Goal: Task Accomplishment & Management: Manage account settings

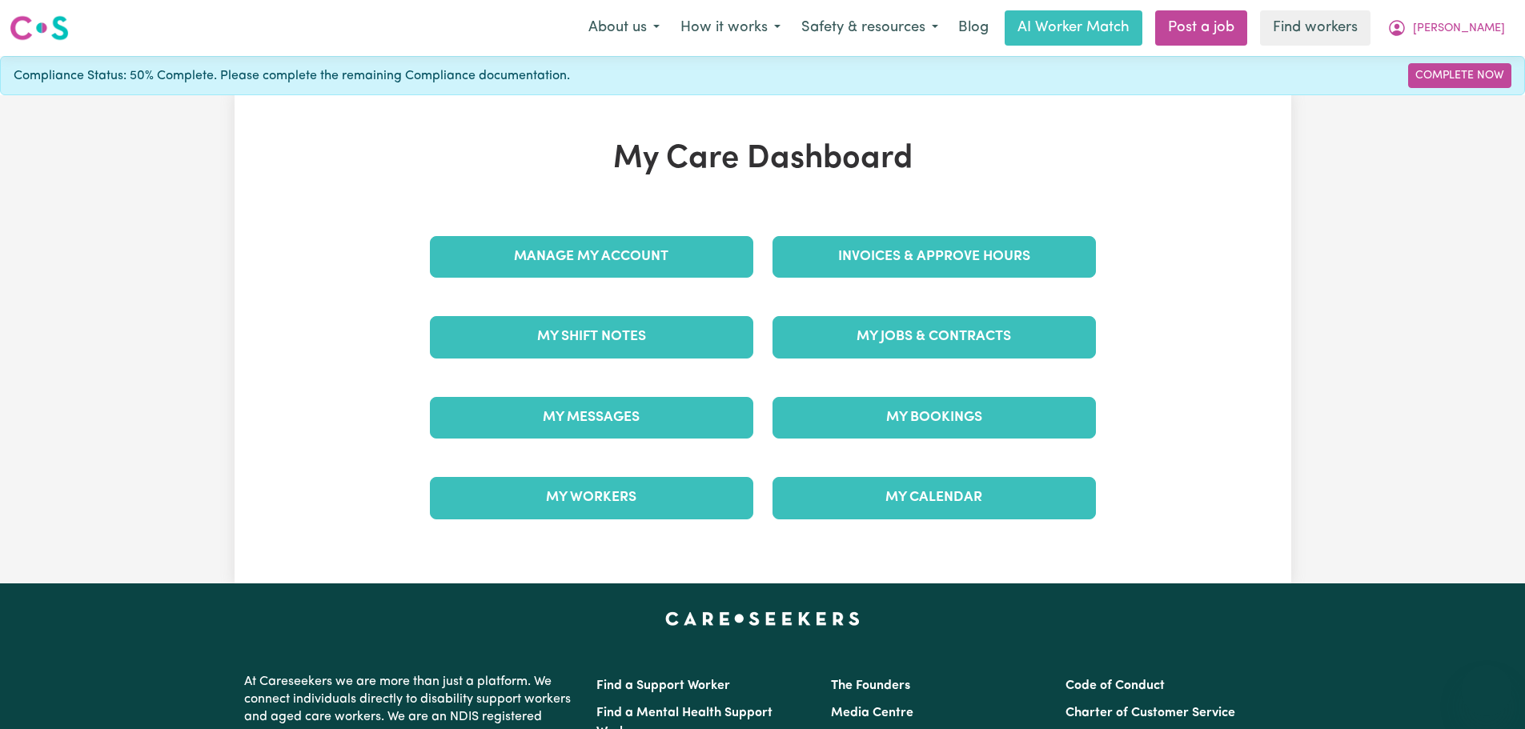
click at [813, 218] on div "Invoices & Approve Hours" at bounding box center [934, 257] width 343 height 80
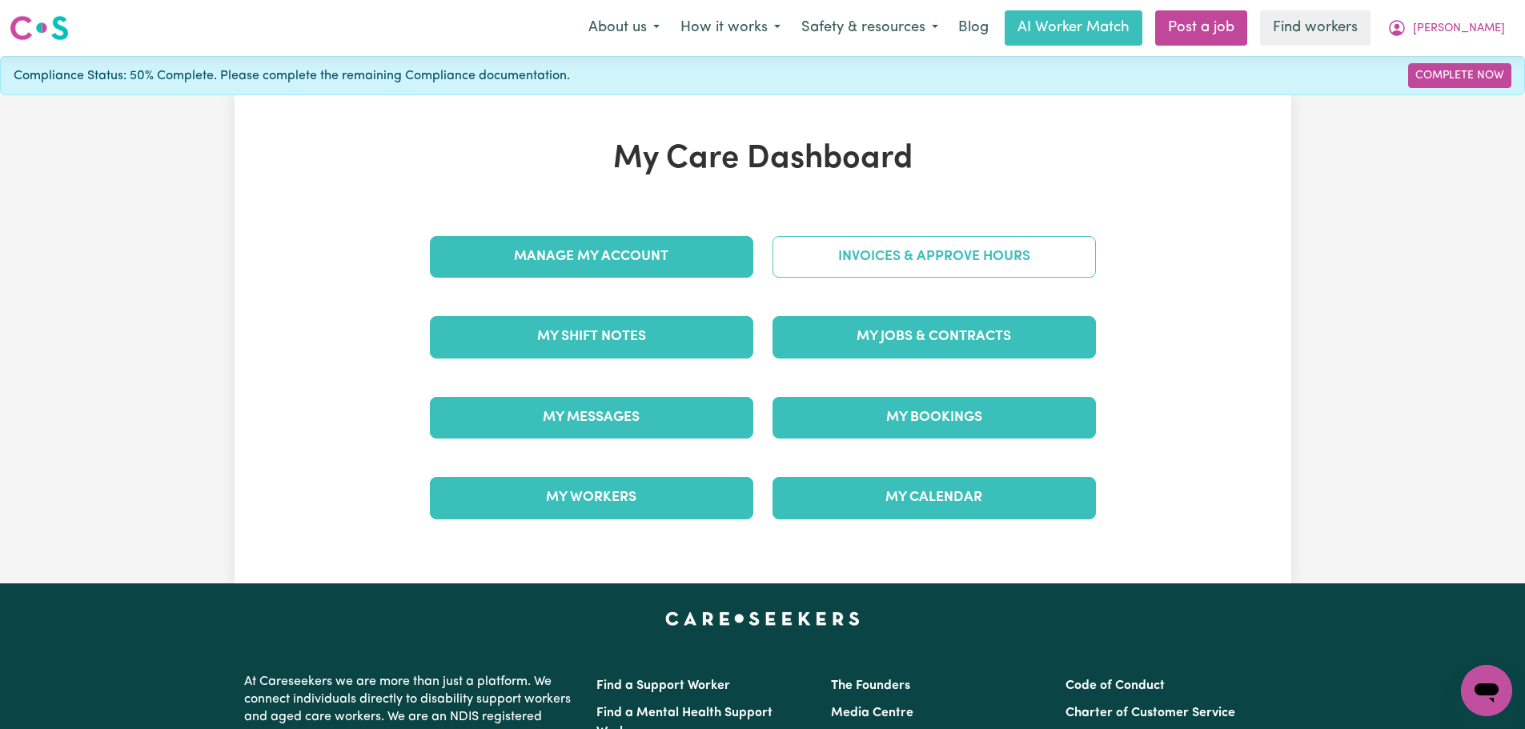
click at [827, 254] on link "Invoices & Approve Hours" at bounding box center [934, 257] width 323 height 42
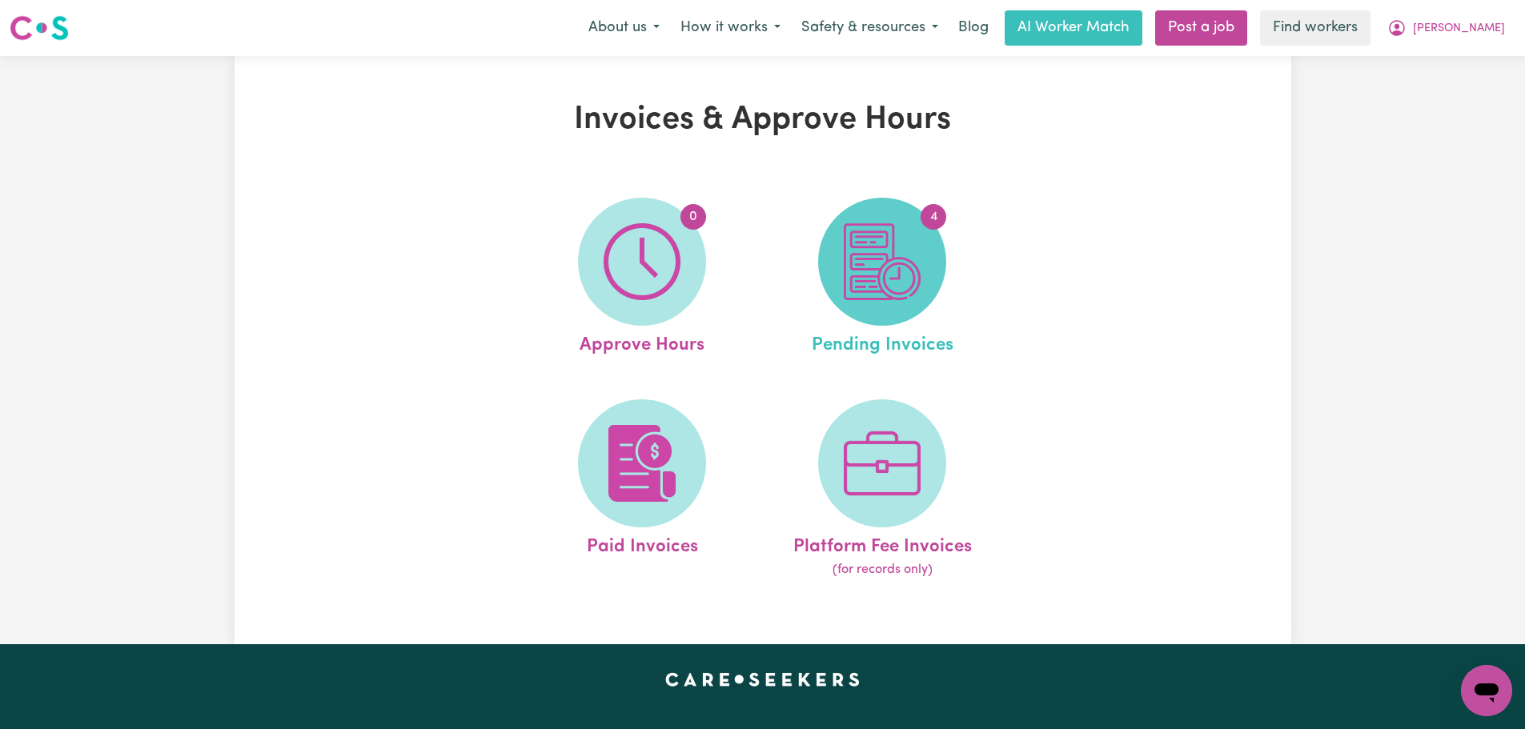
click at [926, 275] on span "4" at bounding box center [882, 262] width 128 height 128
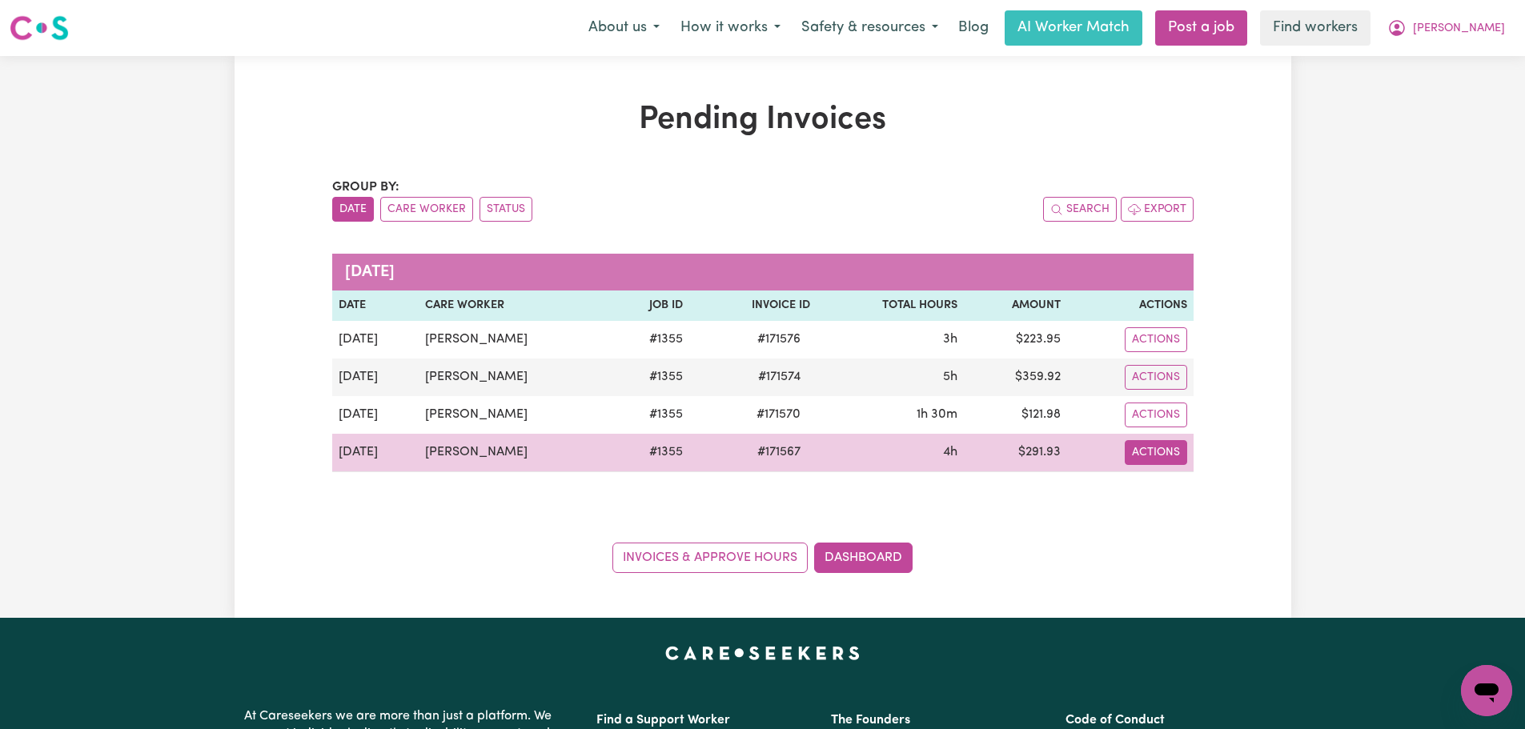
click at [1137, 352] on button "Actions" at bounding box center [1156, 339] width 62 height 25
click at [1171, 490] on link "Download Invoice" at bounding box center [1200, 490] width 147 height 32
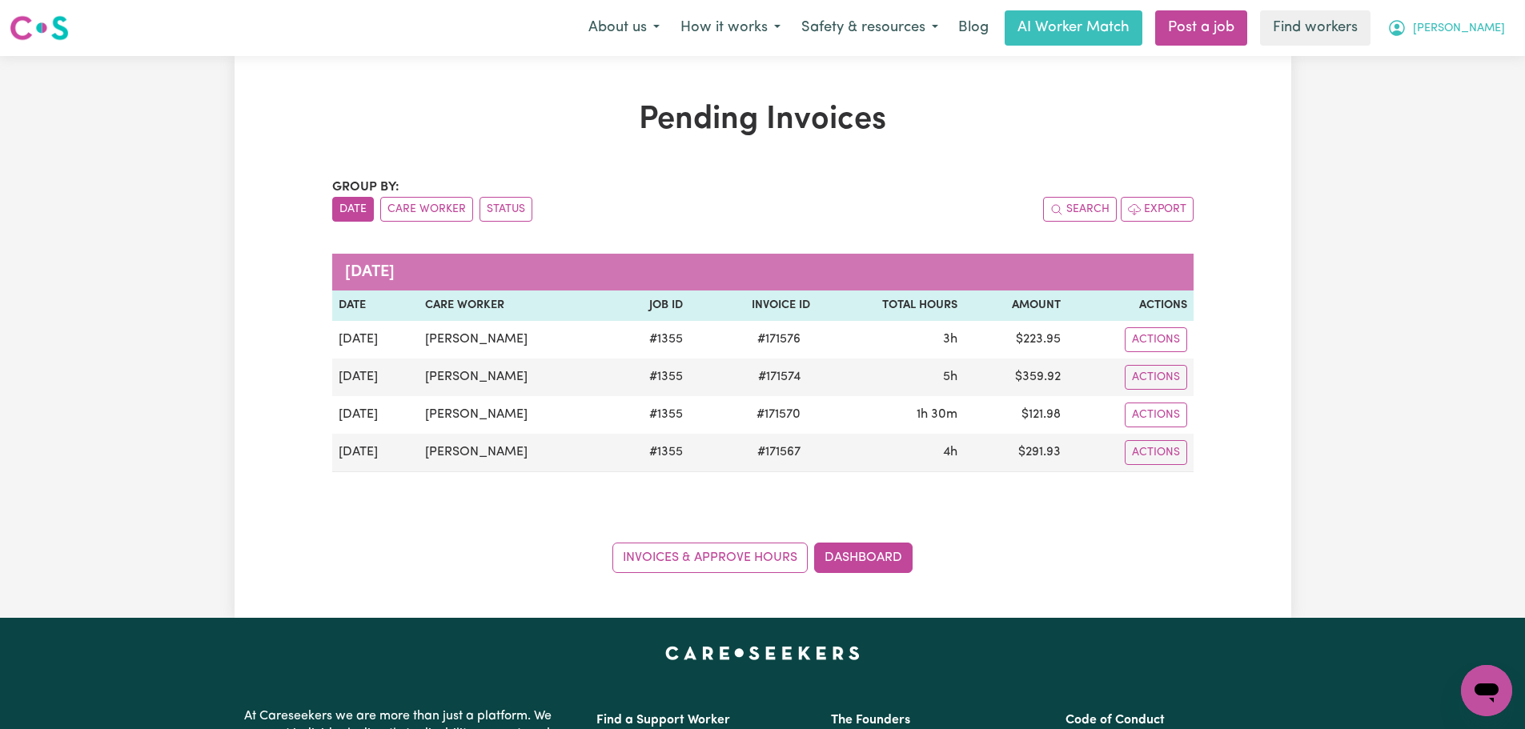
click at [1479, 29] on span "[PERSON_NAME]" at bounding box center [1459, 29] width 92 height 18
click at [1484, 57] on link "My Dashboard" at bounding box center [1451, 62] width 127 height 30
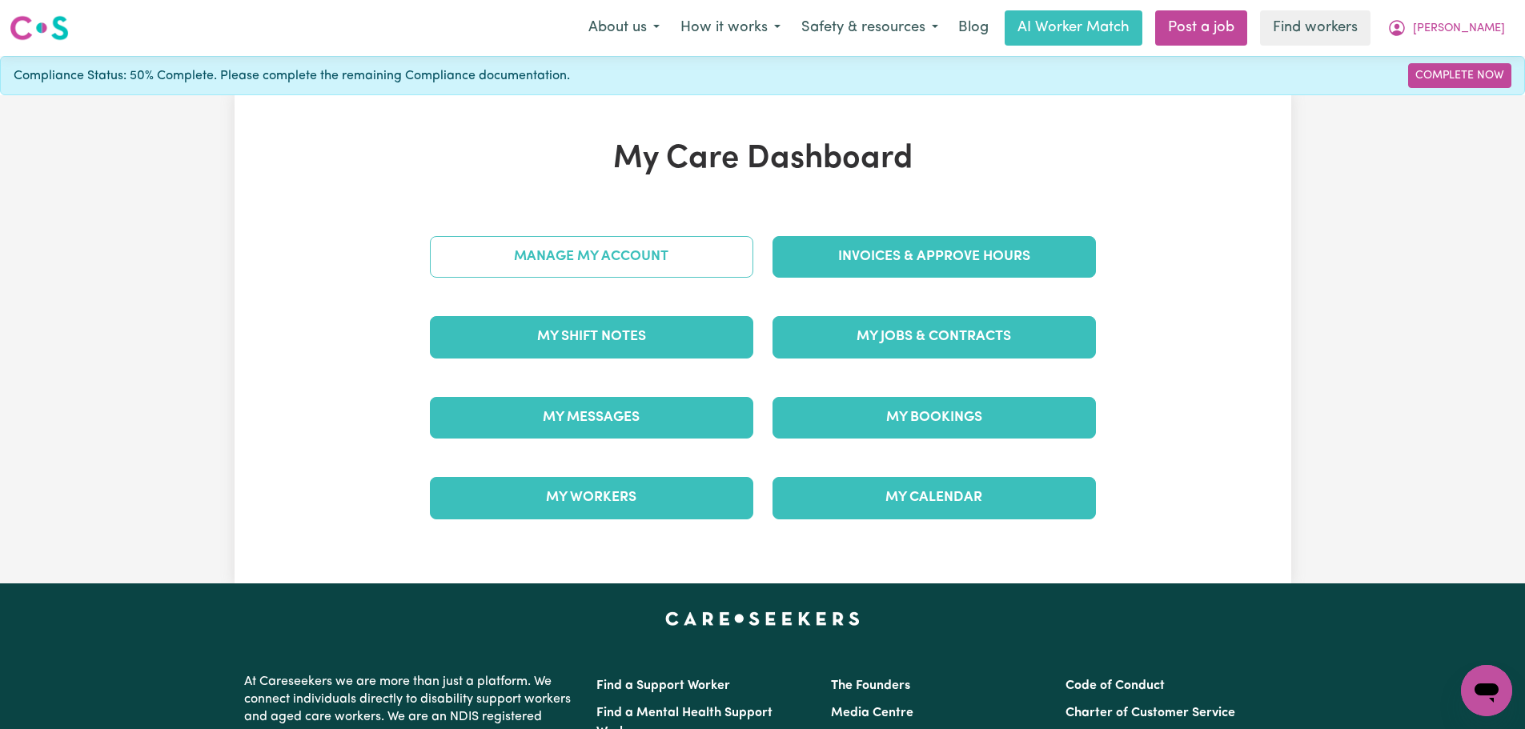
click at [668, 262] on link "Manage My Account" at bounding box center [591, 257] width 323 height 42
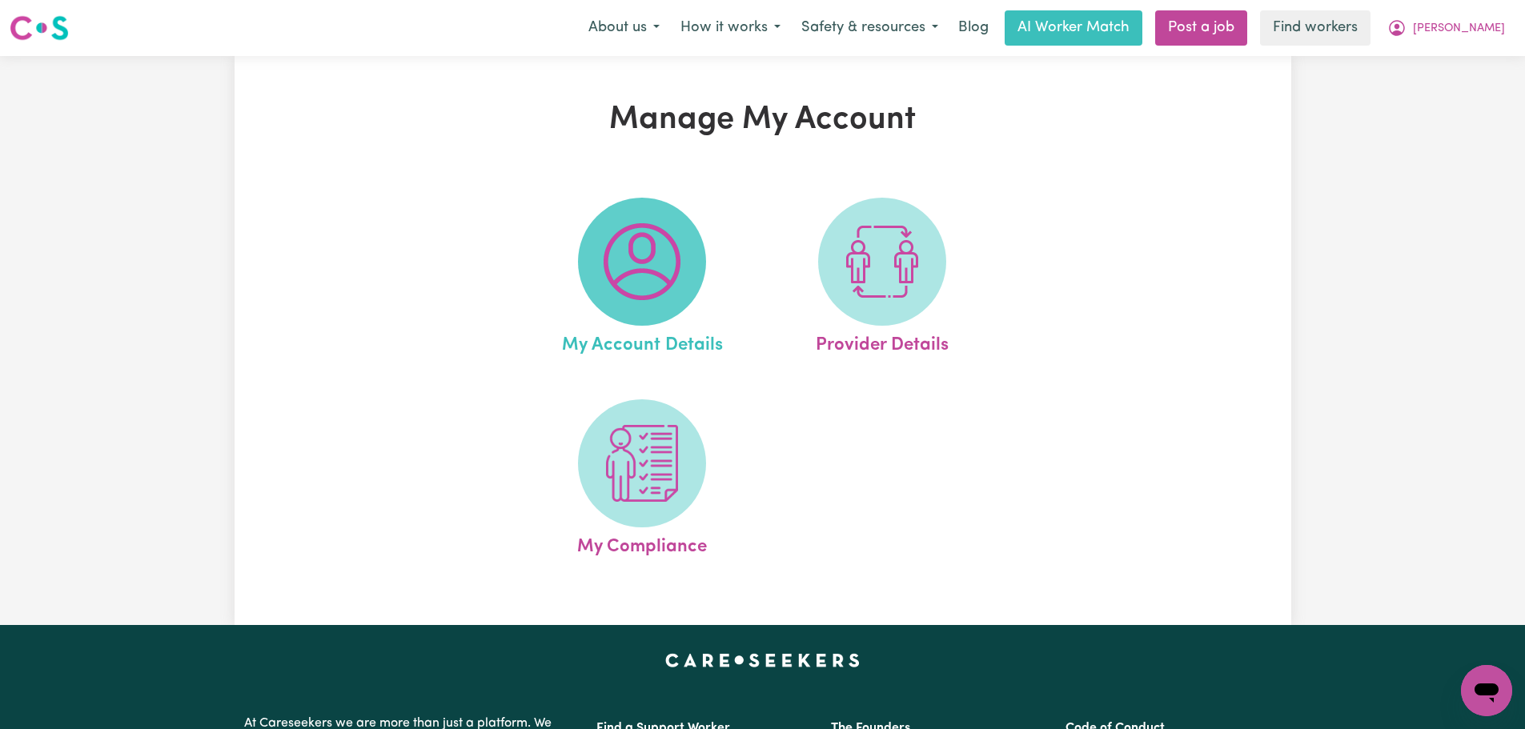
click at [668, 264] on img at bounding box center [642, 261] width 77 height 77
select select "Australian"
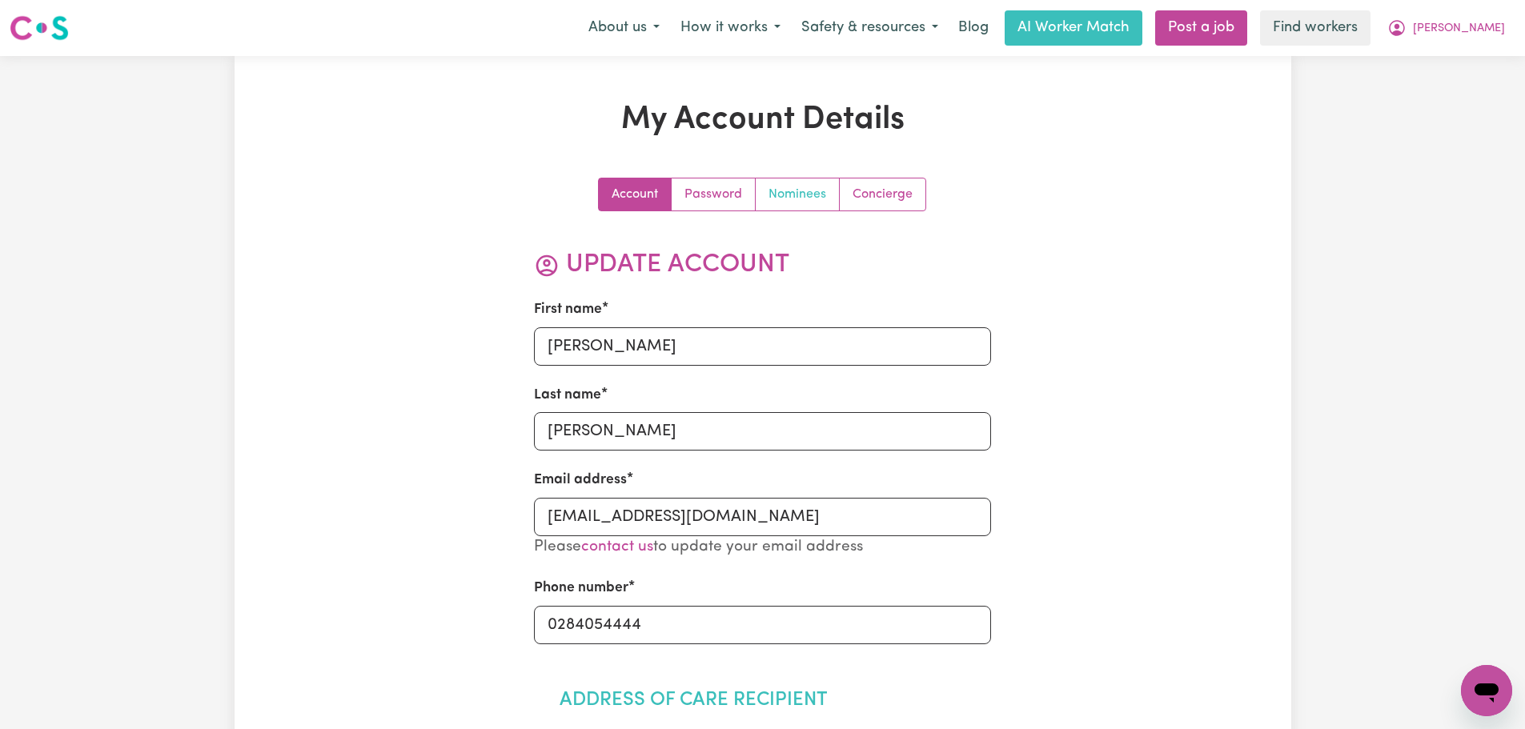
click at [793, 189] on link "Nominees" at bounding box center [798, 195] width 84 height 32
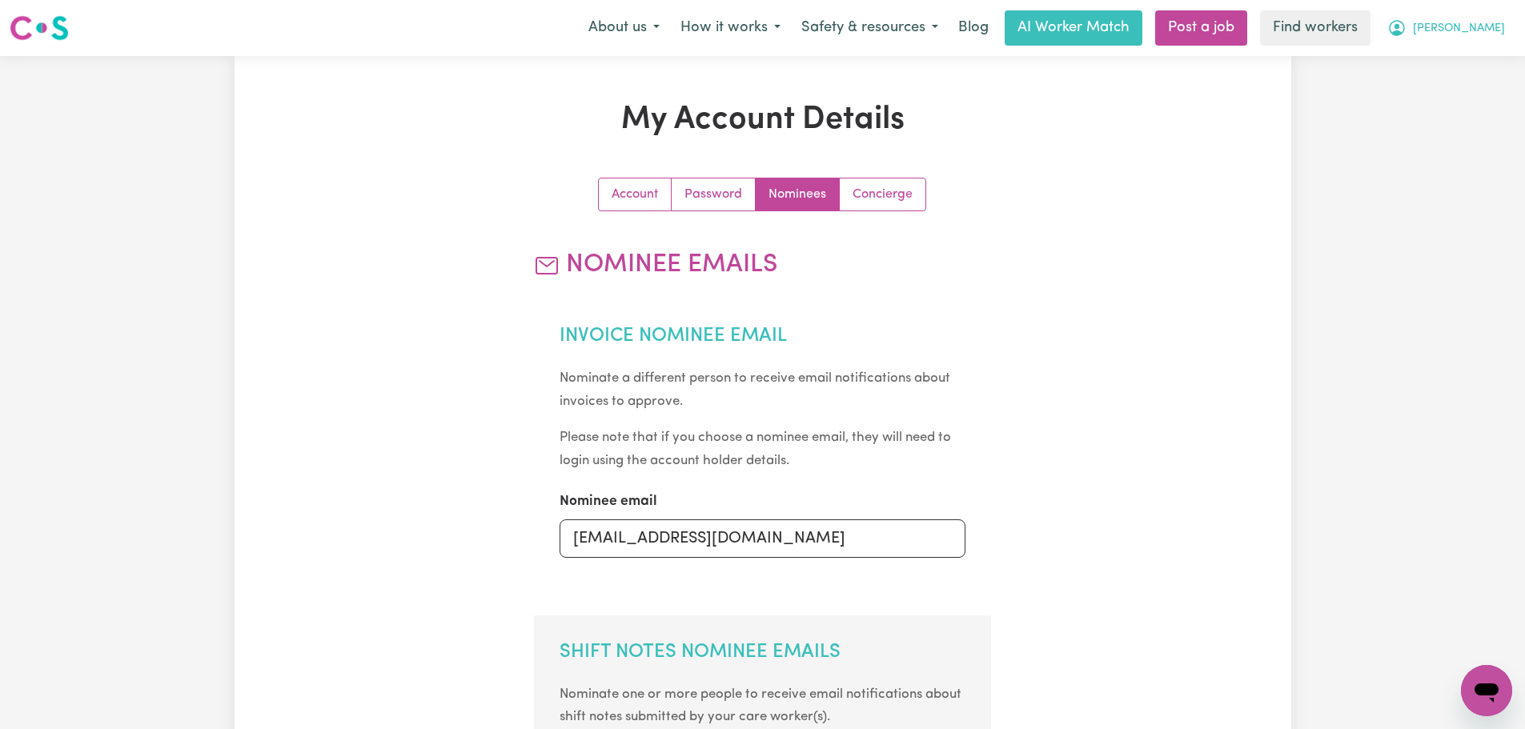
click at [1464, 29] on button "[PERSON_NAME]" at bounding box center [1446, 28] width 139 height 34
click at [1454, 67] on link "My Dashboard" at bounding box center [1451, 62] width 127 height 30
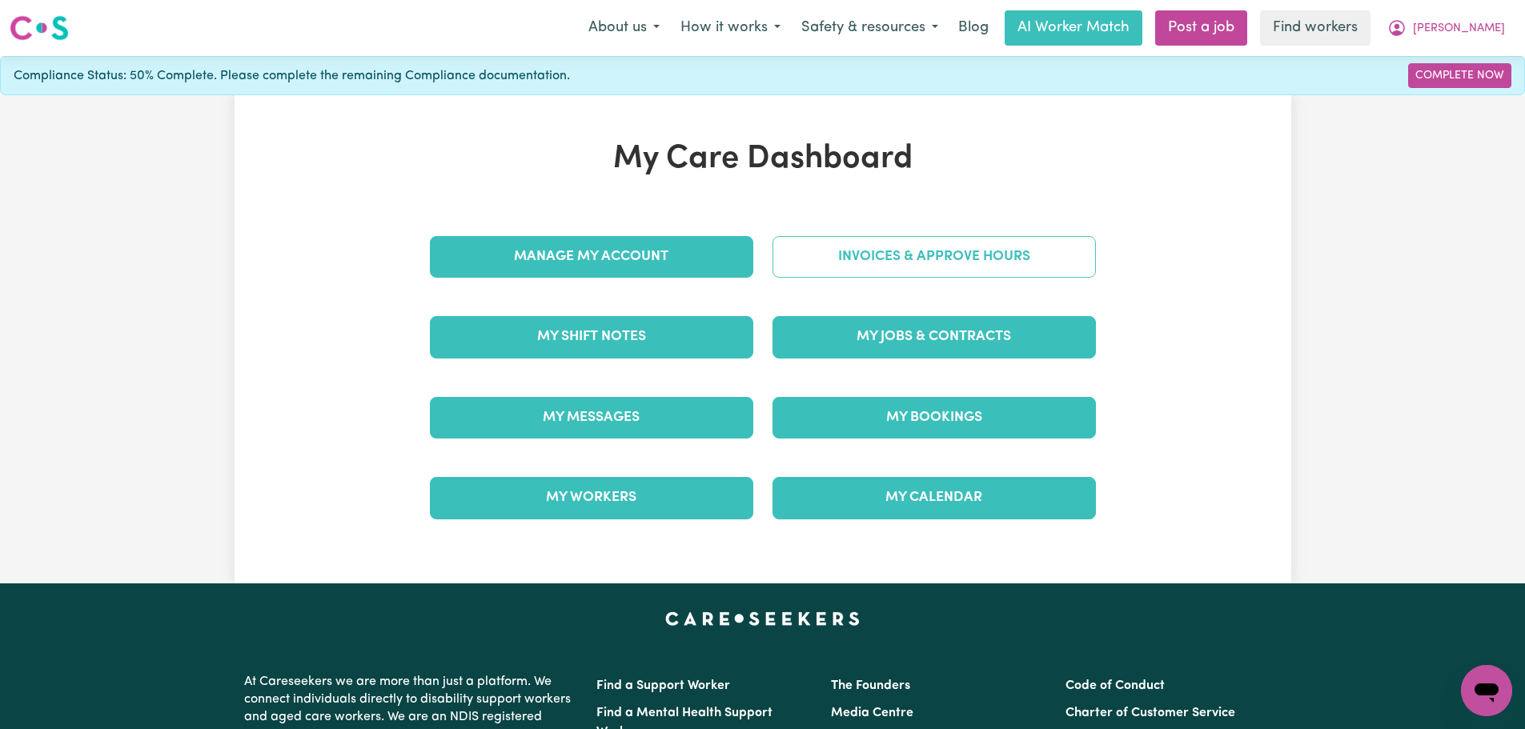
click at [950, 256] on link "Invoices & Approve Hours" at bounding box center [934, 257] width 323 height 42
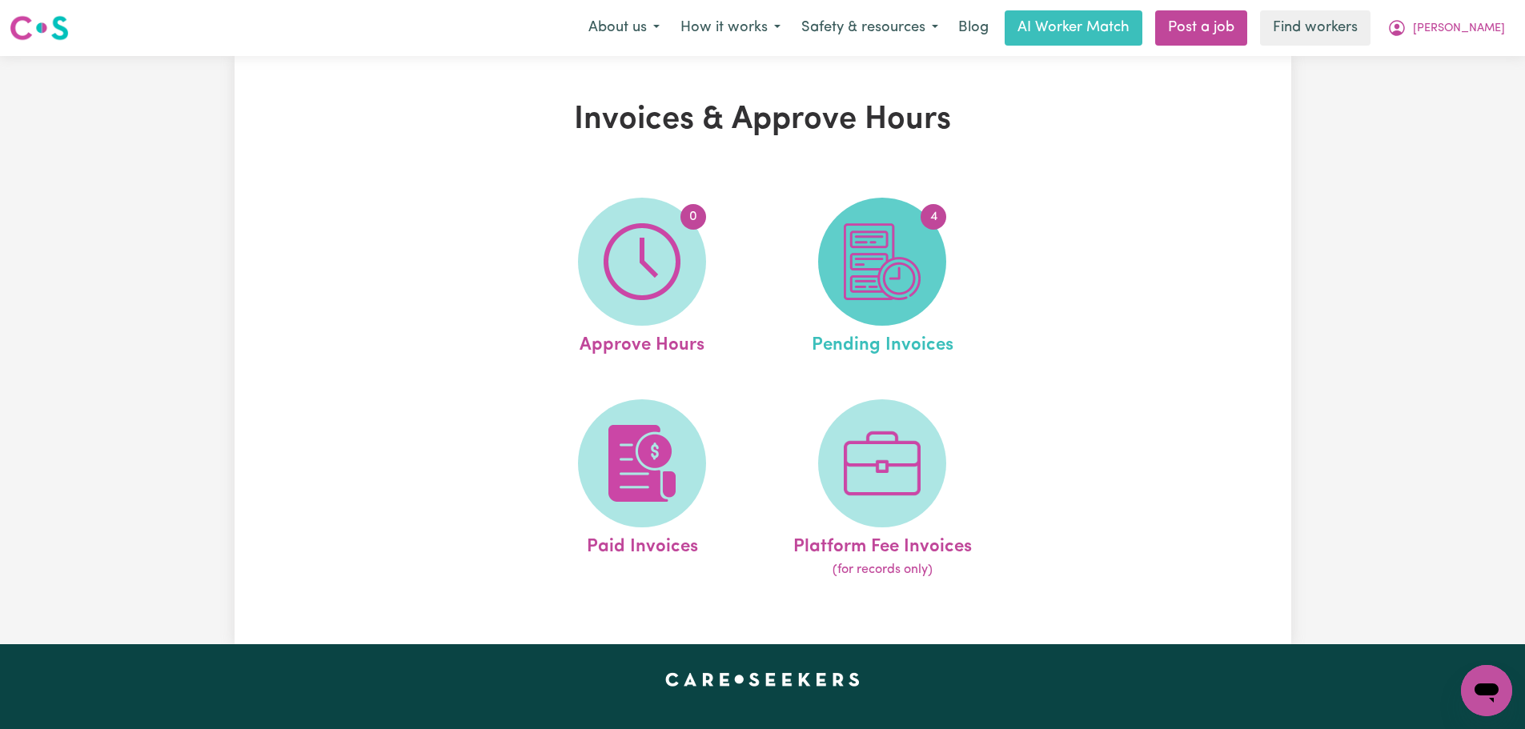
click at [897, 280] on img at bounding box center [882, 261] width 77 height 77
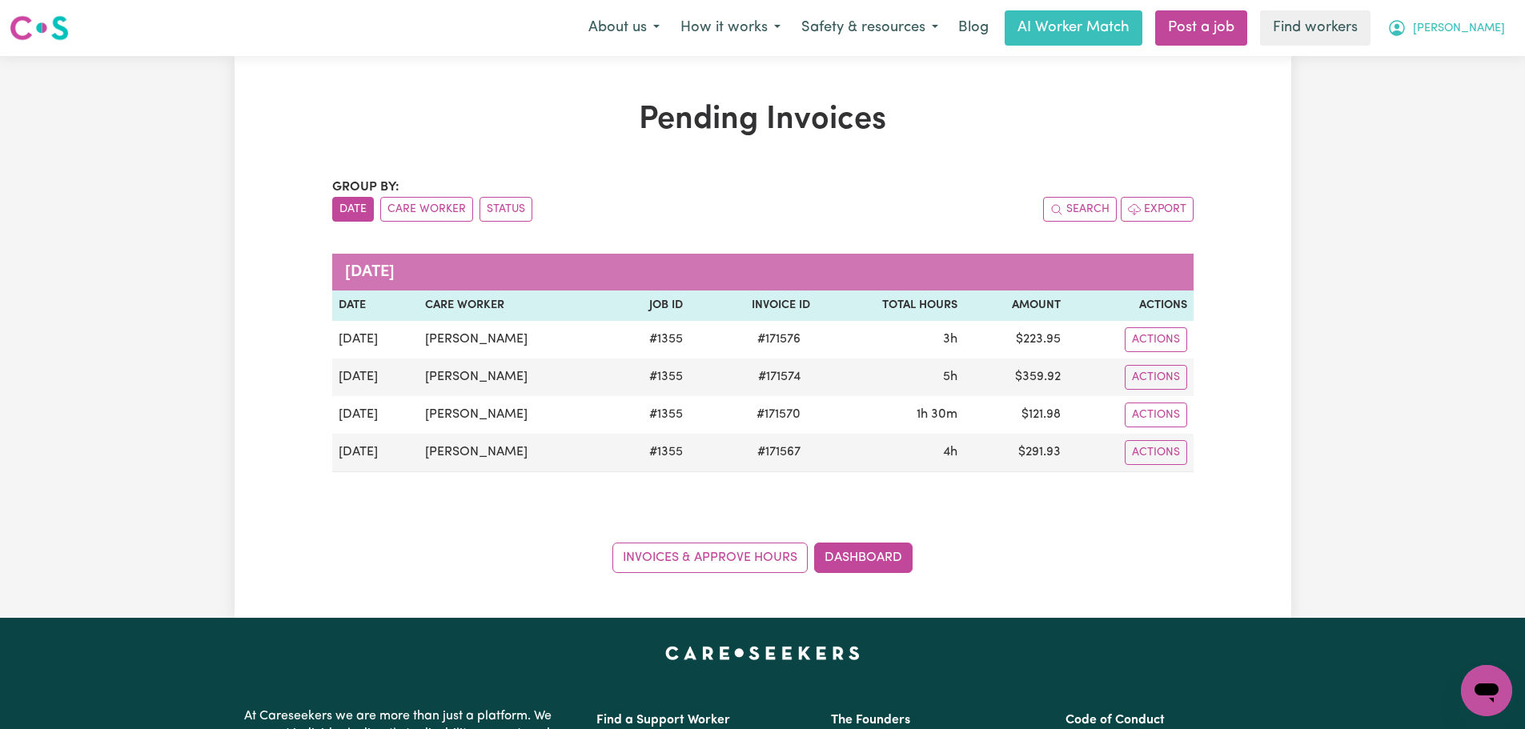
click at [1485, 30] on span "[PERSON_NAME]" at bounding box center [1459, 29] width 92 height 18
click at [1472, 91] on link "Logout" at bounding box center [1451, 92] width 127 height 30
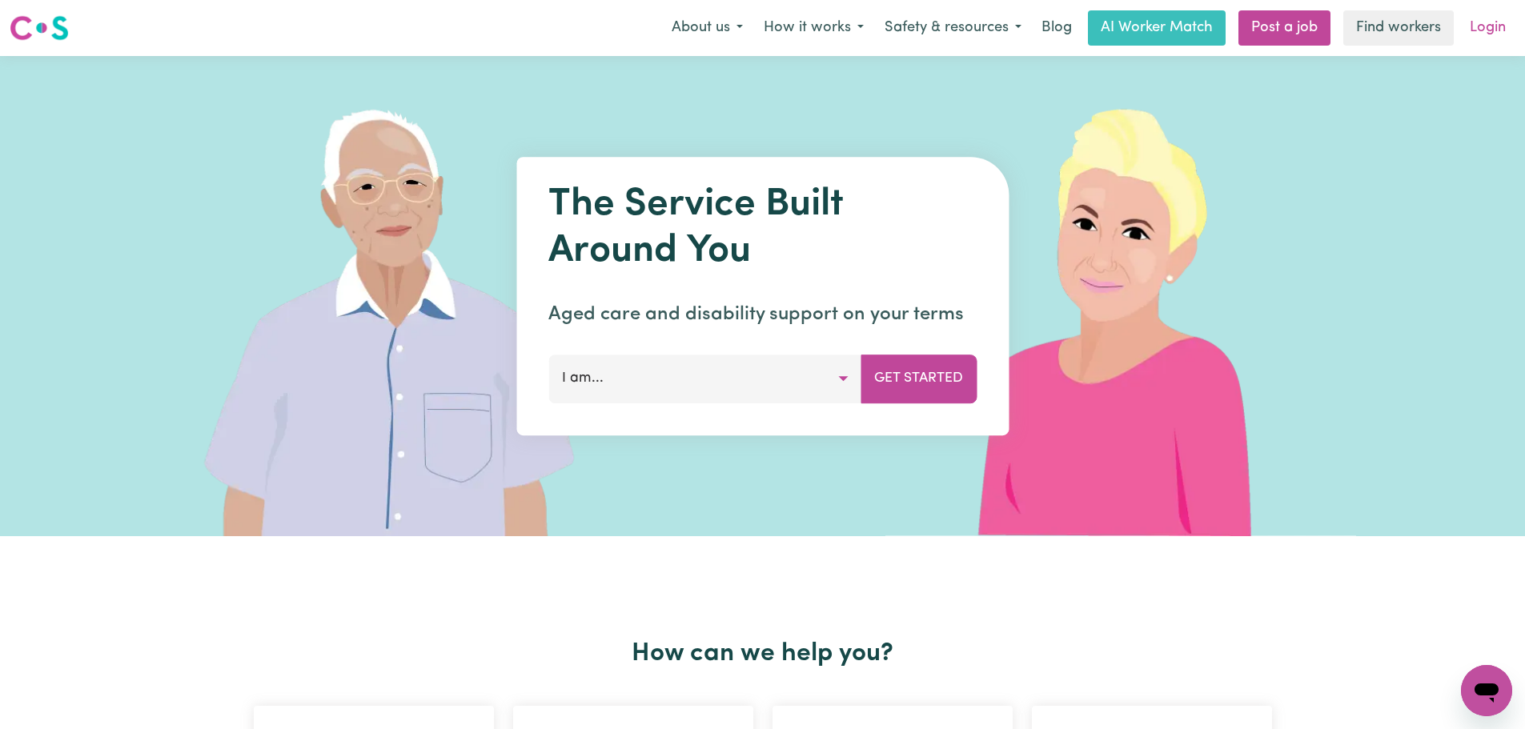
click at [1495, 29] on link "Login" at bounding box center [1487, 27] width 55 height 35
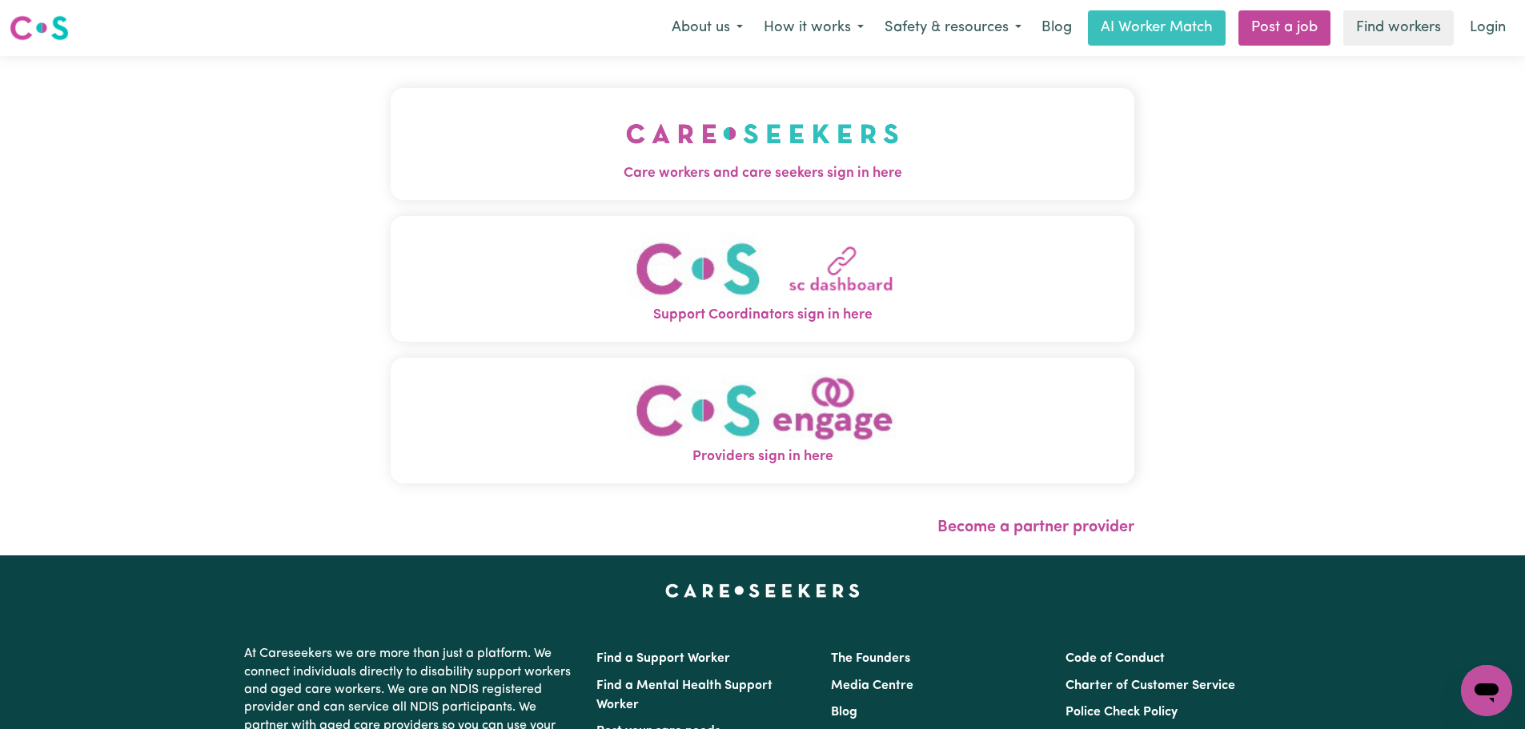
click at [677, 436] on img "Providers sign in here" at bounding box center [762, 410] width 273 height 73
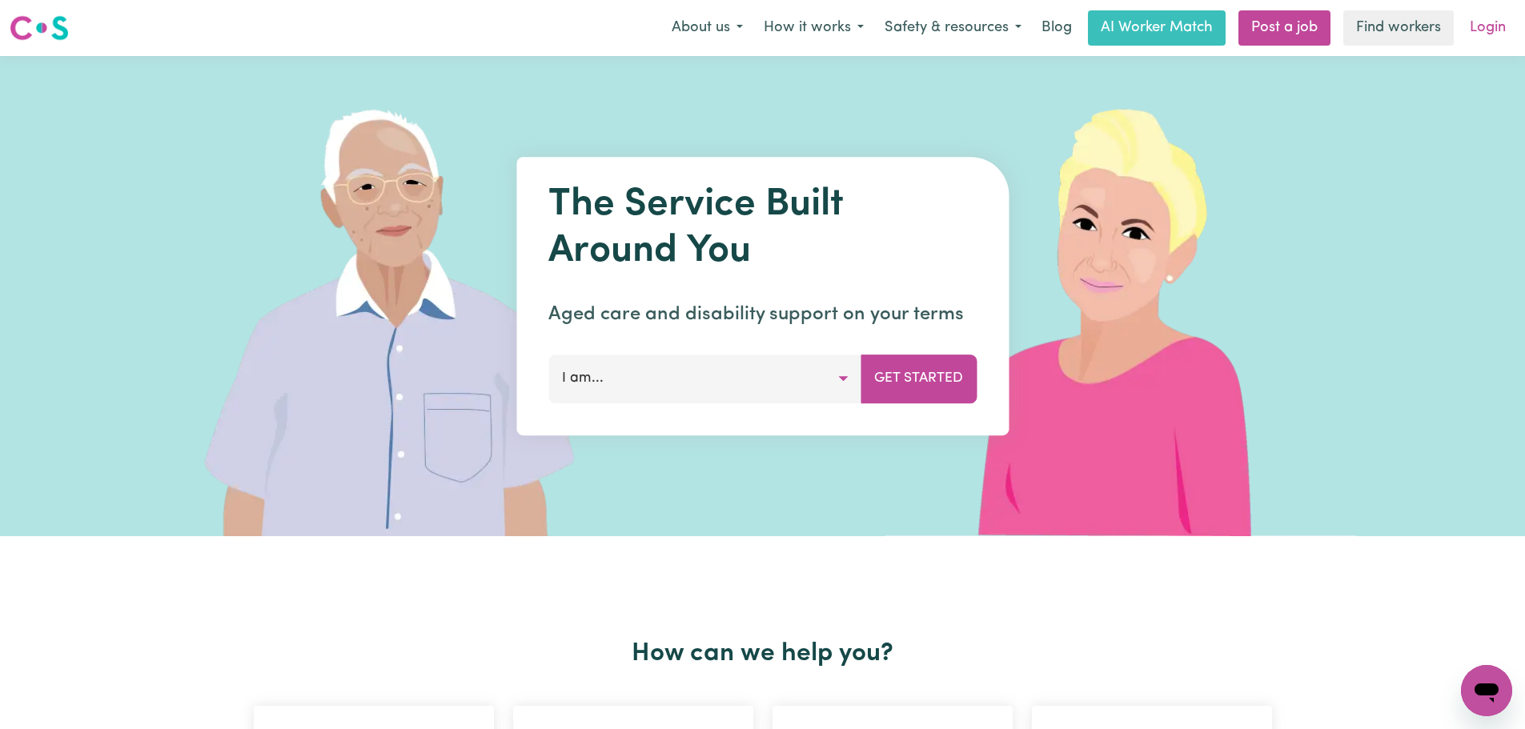
click at [1496, 18] on link "Login" at bounding box center [1487, 27] width 55 height 35
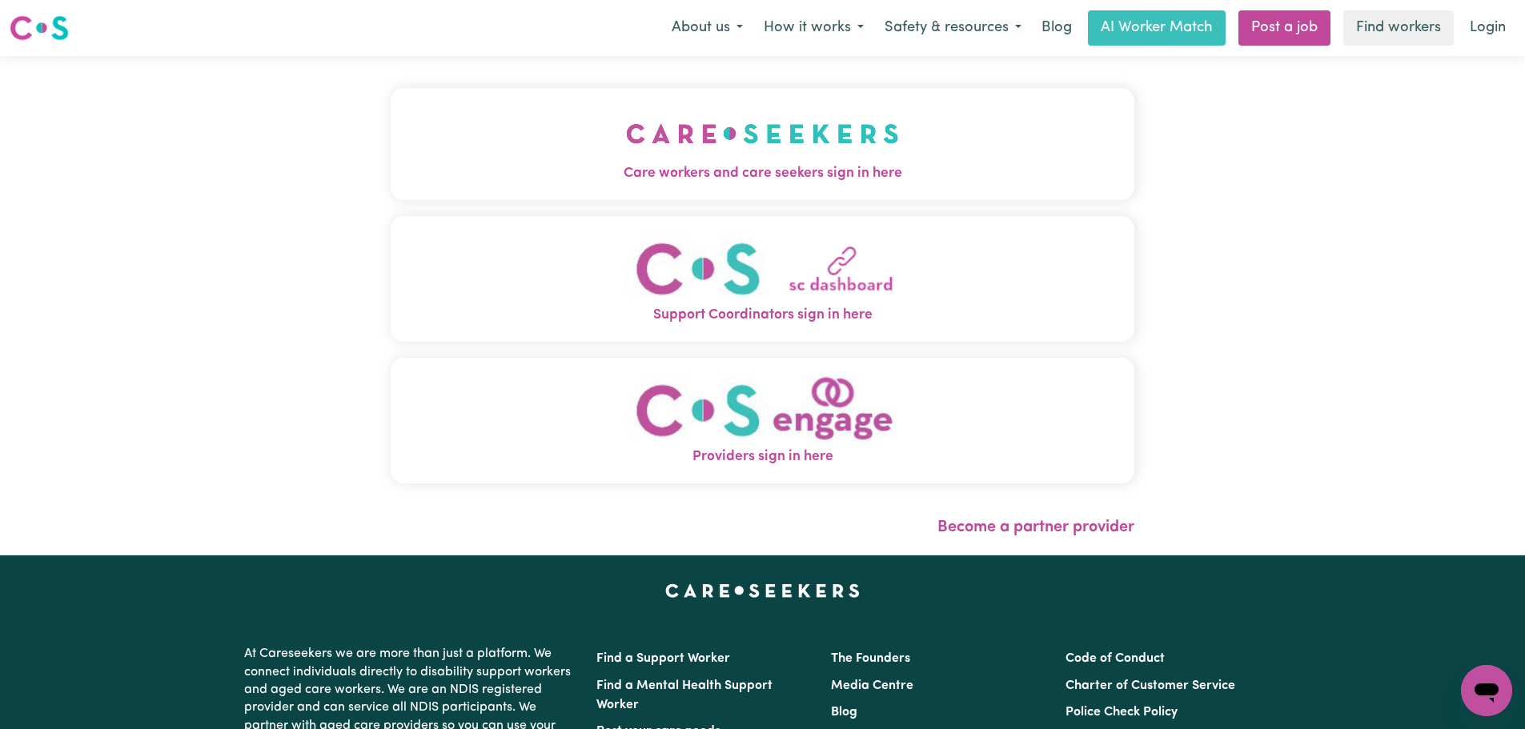
click at [729, 141] on button "Care workers and care seekers sign in here" at bounding box center [763, 144] width 744 height 112
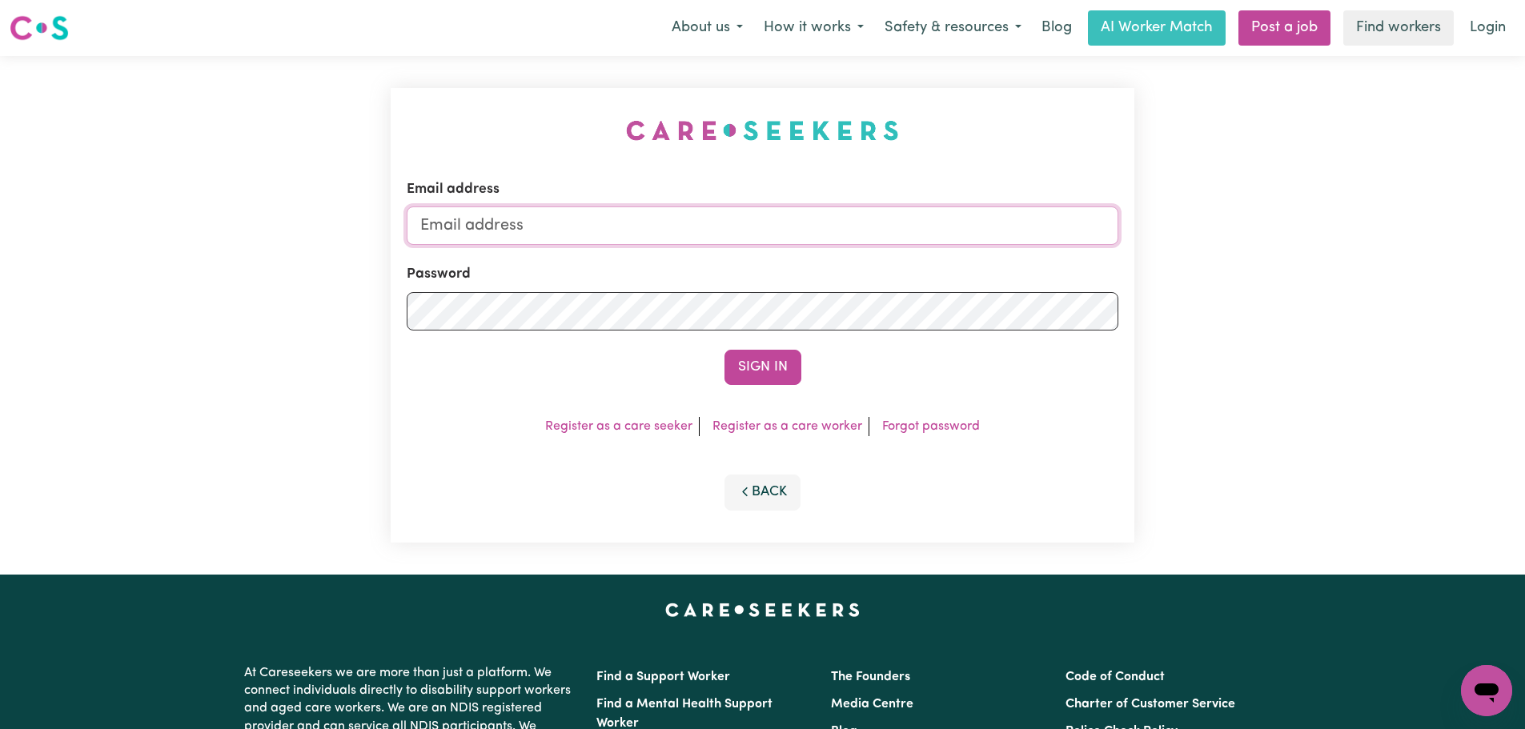
type input "lindsay+engage@careseekers.com.au"
click at [749, 390] on div "Email address lindsay+engage@careseekers.com.au Password Sign In Register as a …" at bounding box center [763, 315] width 744 height 455
click at [777, 353] on button "Sign In" at bounding box center [763, 367] width 77 height 35
